Goal: Information Seeking & Learning: Learn about a topic

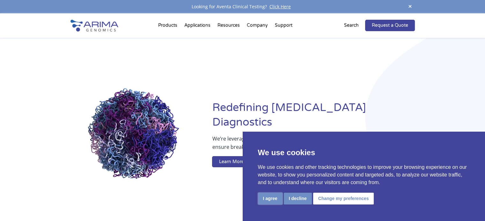
click at [264, 205] on button "I agree" at bounding box center [270, 199] width 25 height 12
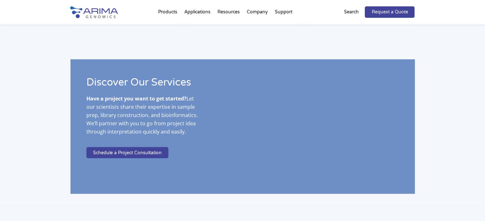
scroll to position [1154, 0]
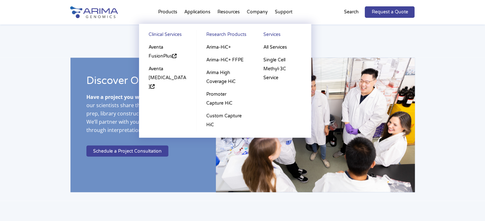
click at [219, 36] on link "Research Products" at bounding box center [225, 35] width 44 height 11
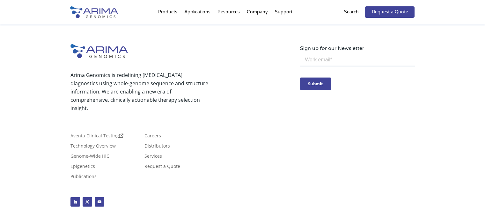
scroll to position [1779, 0]
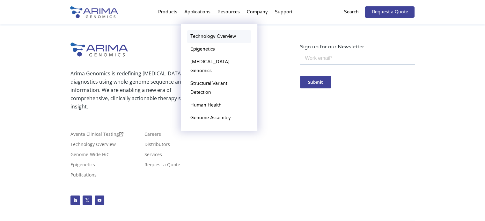
click at [201, 33] on link "Technology Overview" at bounding box center [219, 36] width 64 height 13
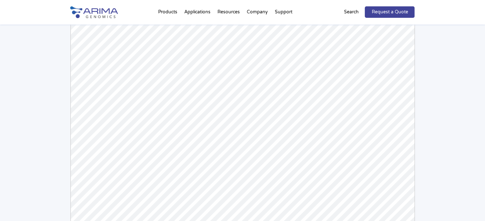
scroll to position [1526, 0]
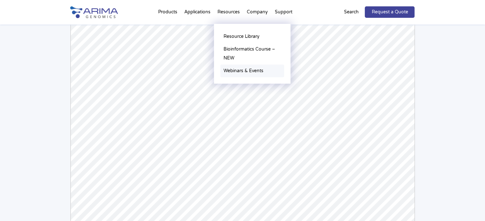
click at [240, 73] on link "Webinars & Events" at bounding box center [252, 71] width 64 height 13
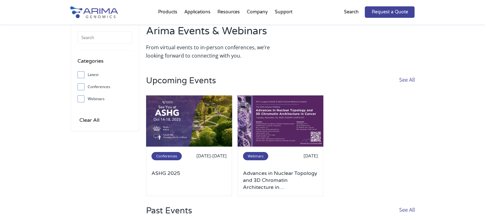
scroll to position [16, 0]
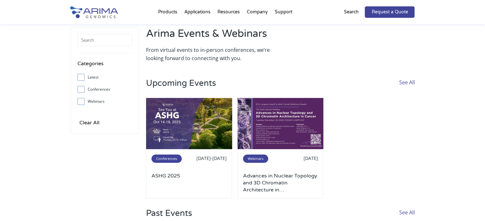
click at [96, 100] on label "Webinars" at bounding box center [104, 102] width 55 height 10
click at [83, 100] on input "Webinars" at bounding box center [81, 101] width 4 height 4
click at [87, 102] on span at bounding box center [82, 101] width 10 height 7
click at [83, 102] on input "Webinars" at bounding box center [81, 101] width 4 height 4
click at [93, 100] on label "Webinars" at bounding box center [104, 102] width 55 height 10
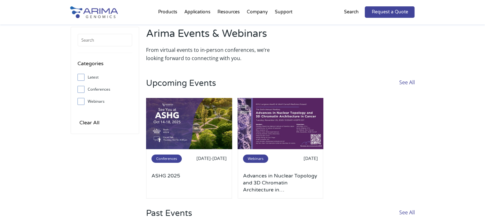
click at [83, 100] on input "Webinars" at bounding box center [81, 101] width 4 height 4
checkbox input "true"
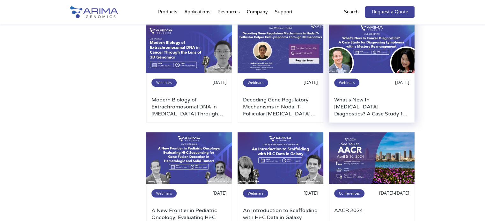
scroll to position [301, 0]
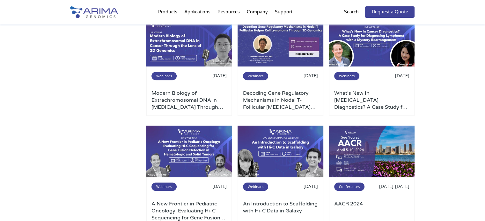
click at [93, 11] on img at bounding box center [94, 12] width 48 height 12
